Goal: Task Accomplishment & Management: Manage account settings

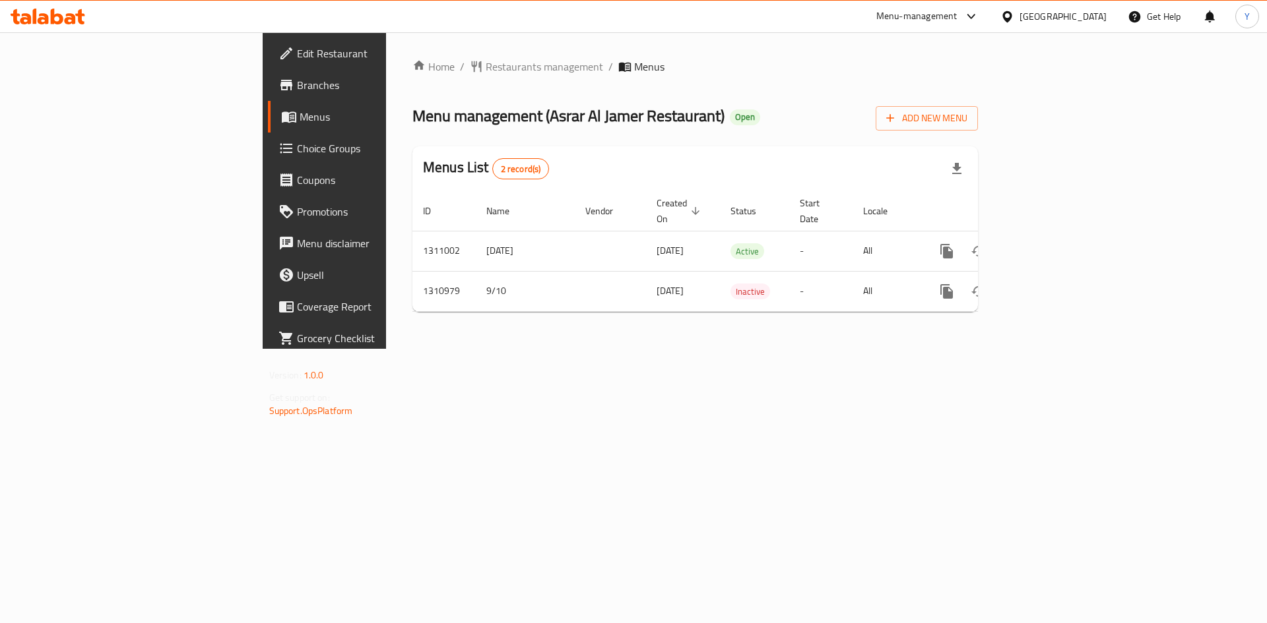
click at [297, 144] on span "Choice Groups" at bounding box center [380, 149] width 167 height 16
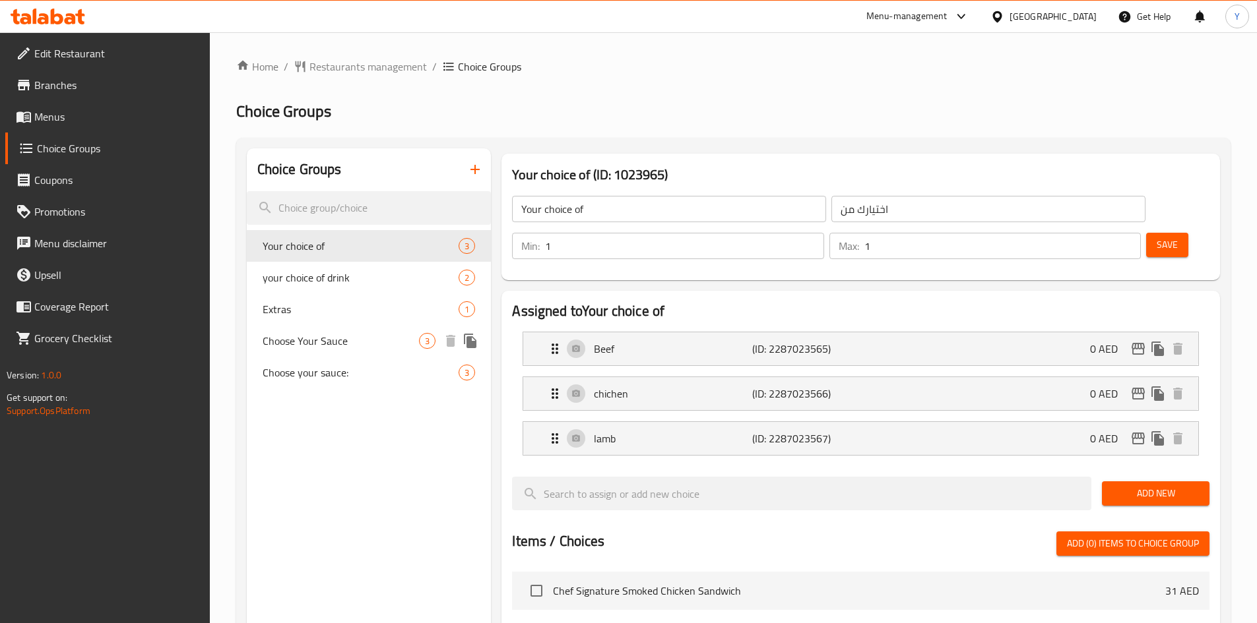
click at [356, 345] on span "Choose Your Sauce" at bounding box center [341, 341] width 157 height 16
type input "Choose Your Sauce"
type input "اختر الصوص"
type input "2"
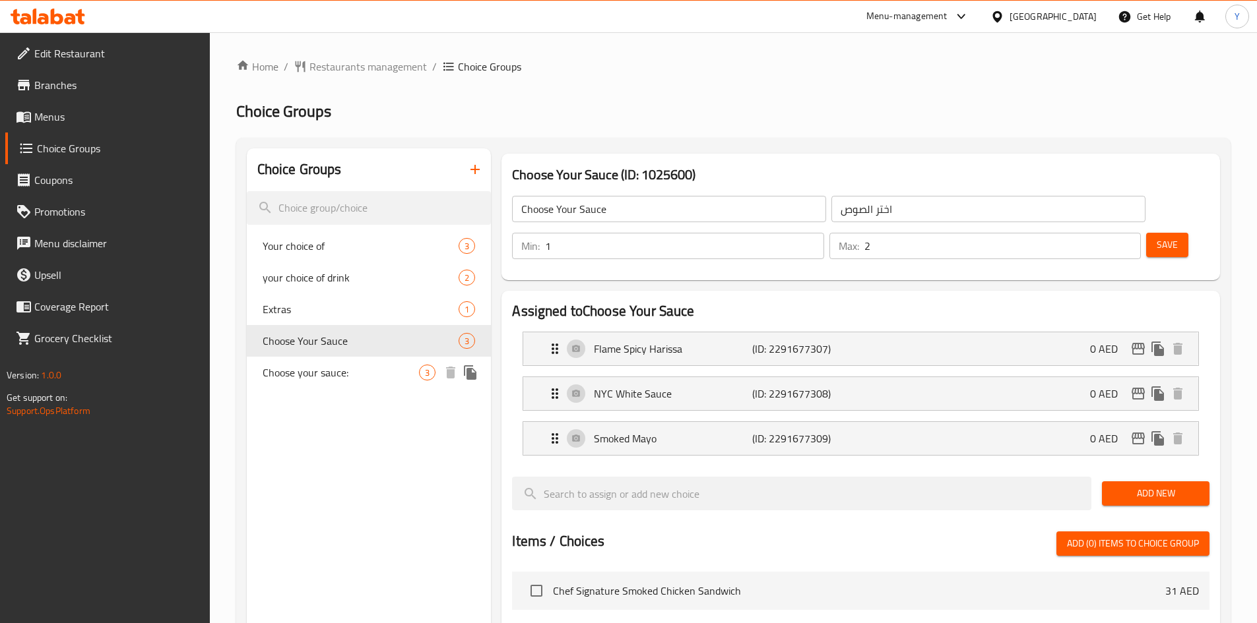
click at [362, 365] on span "Choose your sauce:" at bounding box center [341, 373] width 157 height 16
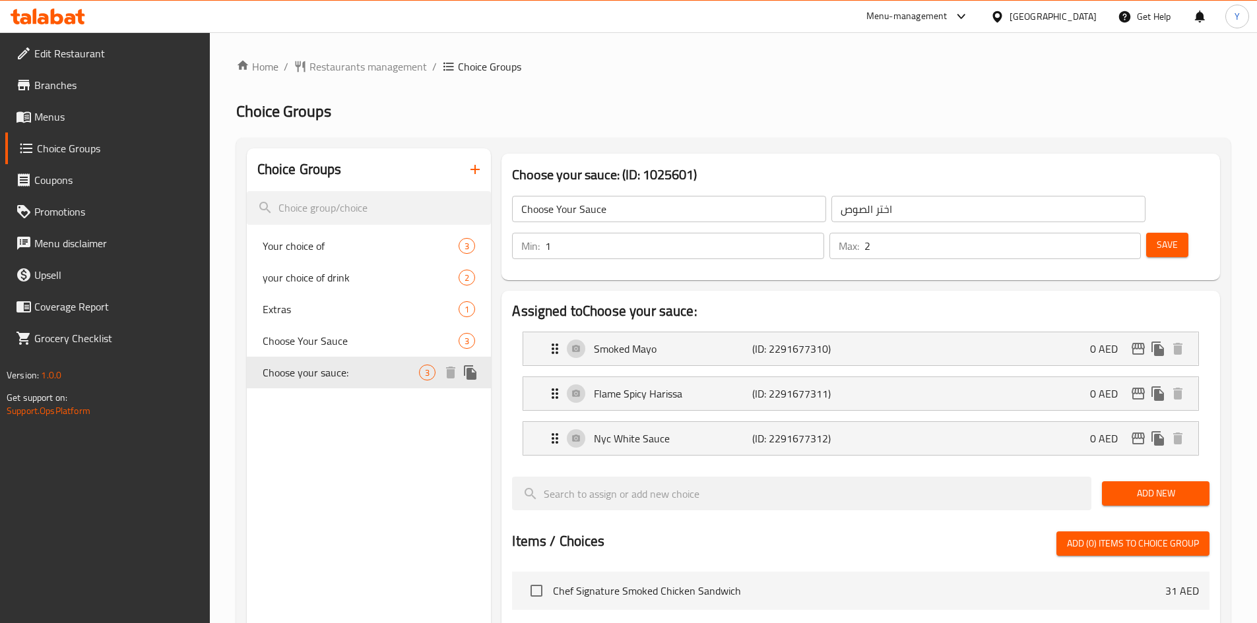
type input "Choose your sauce:"
type input "اختر صلصتك"
type input "0"
type input "1"
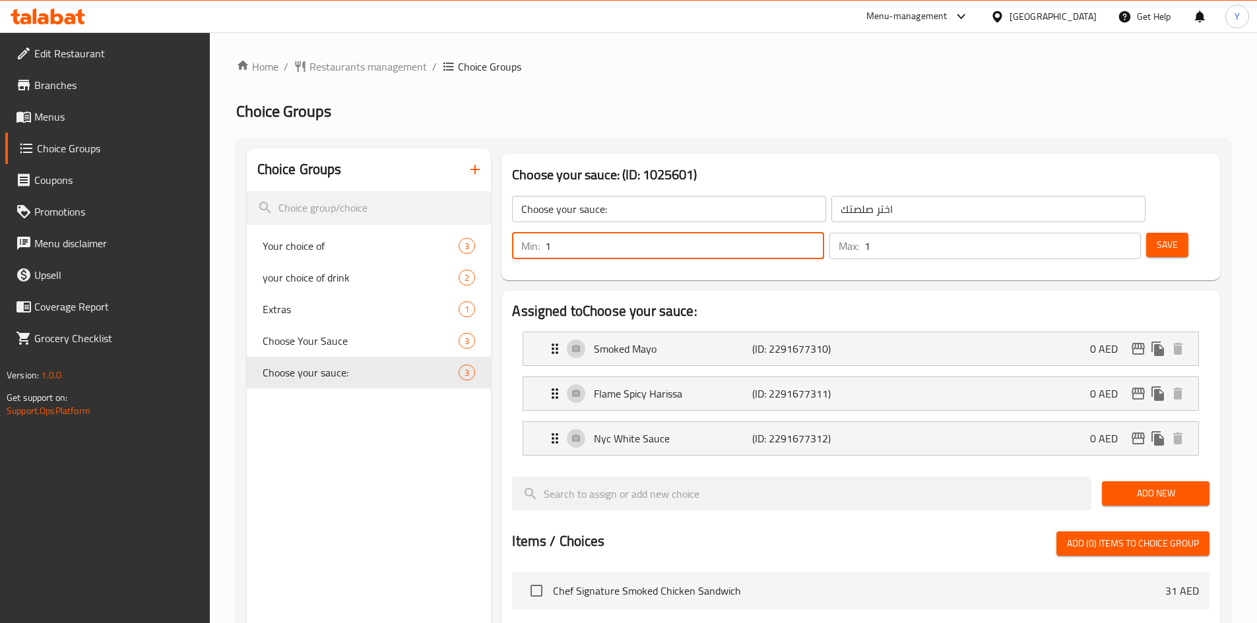
type input "1"
click at [823, 233] on input "1" at bounding box center [684, 246] width 278 height 26
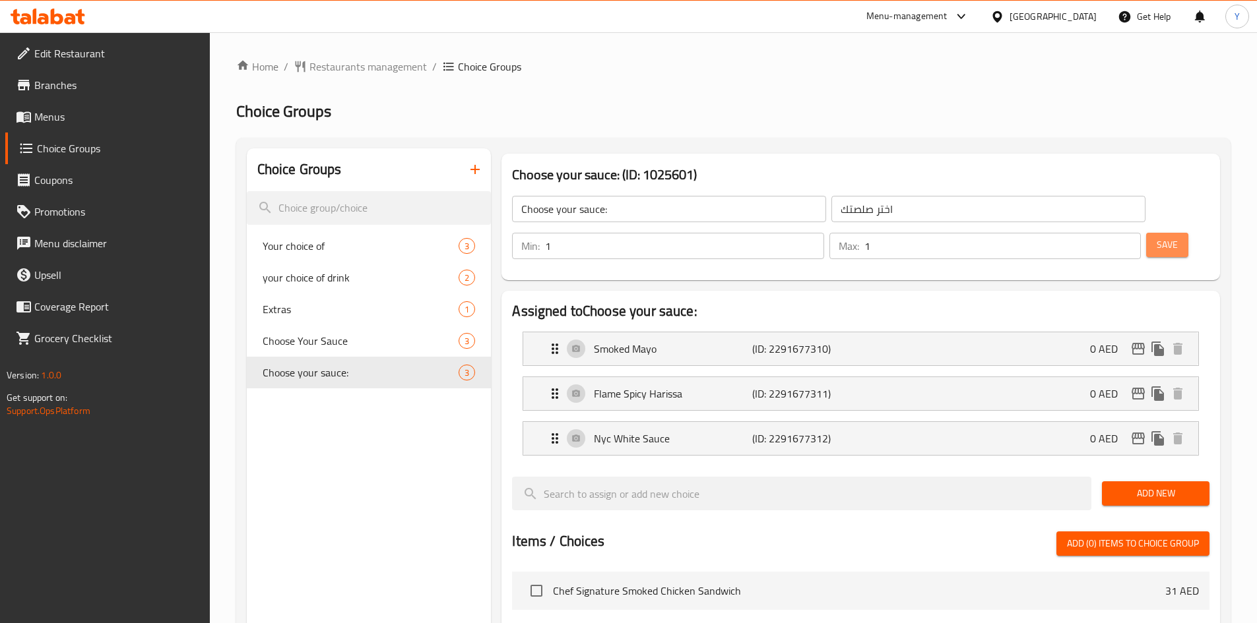
click at [1157, 237] on span "Save" at bounding box center [1167, 245] width 21 height 16
